Goal: Transaction & Acquisition: Subscribe to service/newsletter

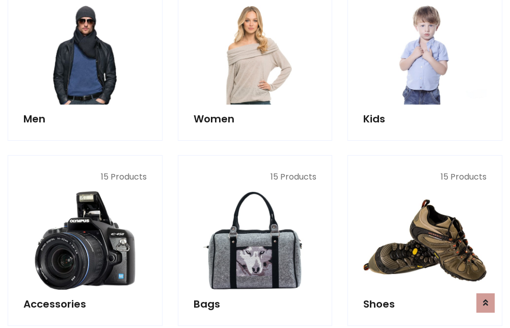
scroll to position [740, 0]
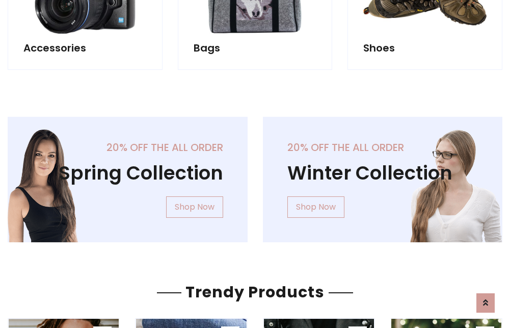
click at [255, 175] on div "20% off the all order Winter Collection Shop Now" at bounding box center [382, 188] width 255 height 142
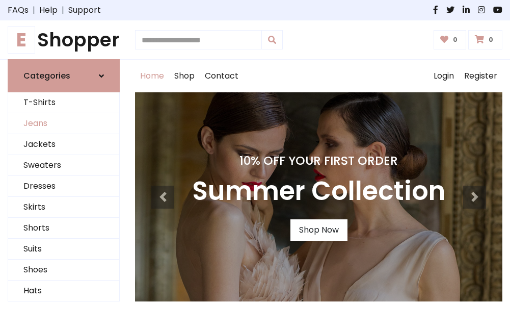
click at [64, 124] on link "Jeans" at bounding box center [63, 123] width 111 height 21
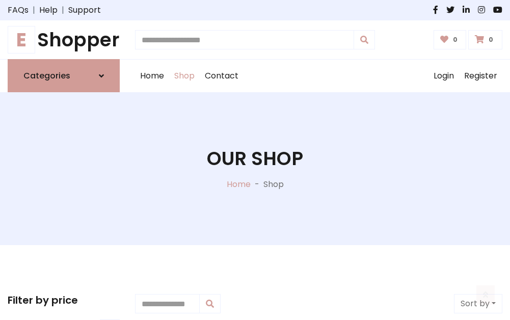
scroll to position [322, 0]
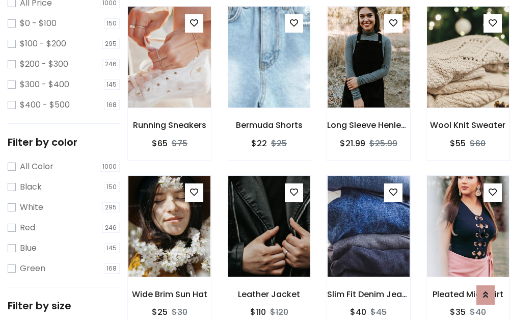
click at [169, 80] on img at bounding box center [169, 57] width 98 height 245
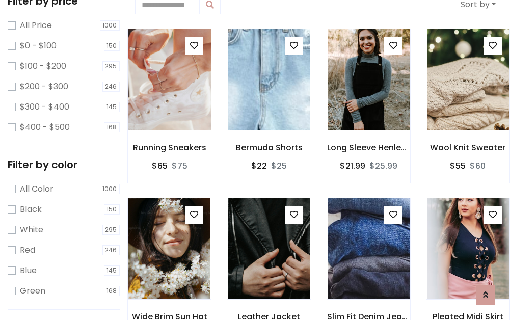
scroll to position [22, 0]
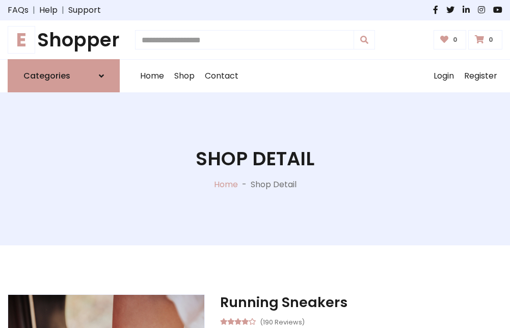
scroll to position [110, 0]
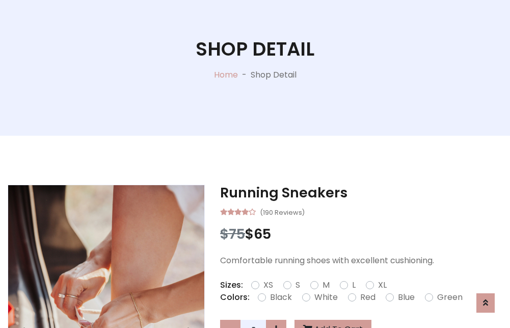
click at [366, 297] on label "Red" at bounding box center [367, 297] width 15 height 12
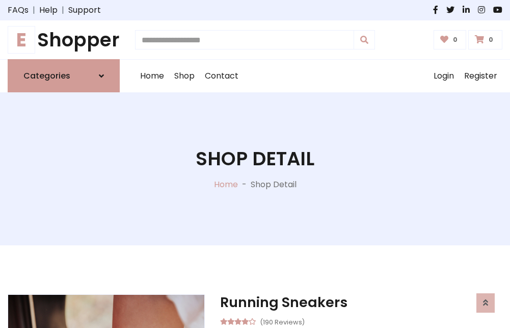
scroll to position [110, 0]
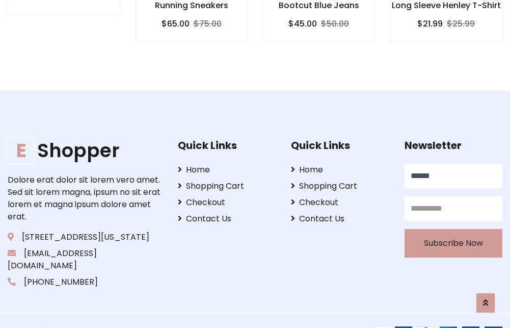
type input "******"
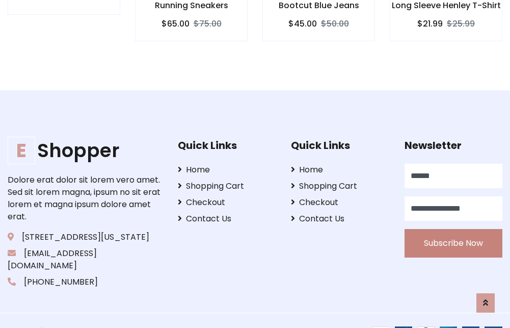
type input "**********"
click at [453, 231] on button "Subscribe Now" at bounding box center [454, 243] width 98 height 29
